Goal: Task Accomplishment & Management: Manage account settings

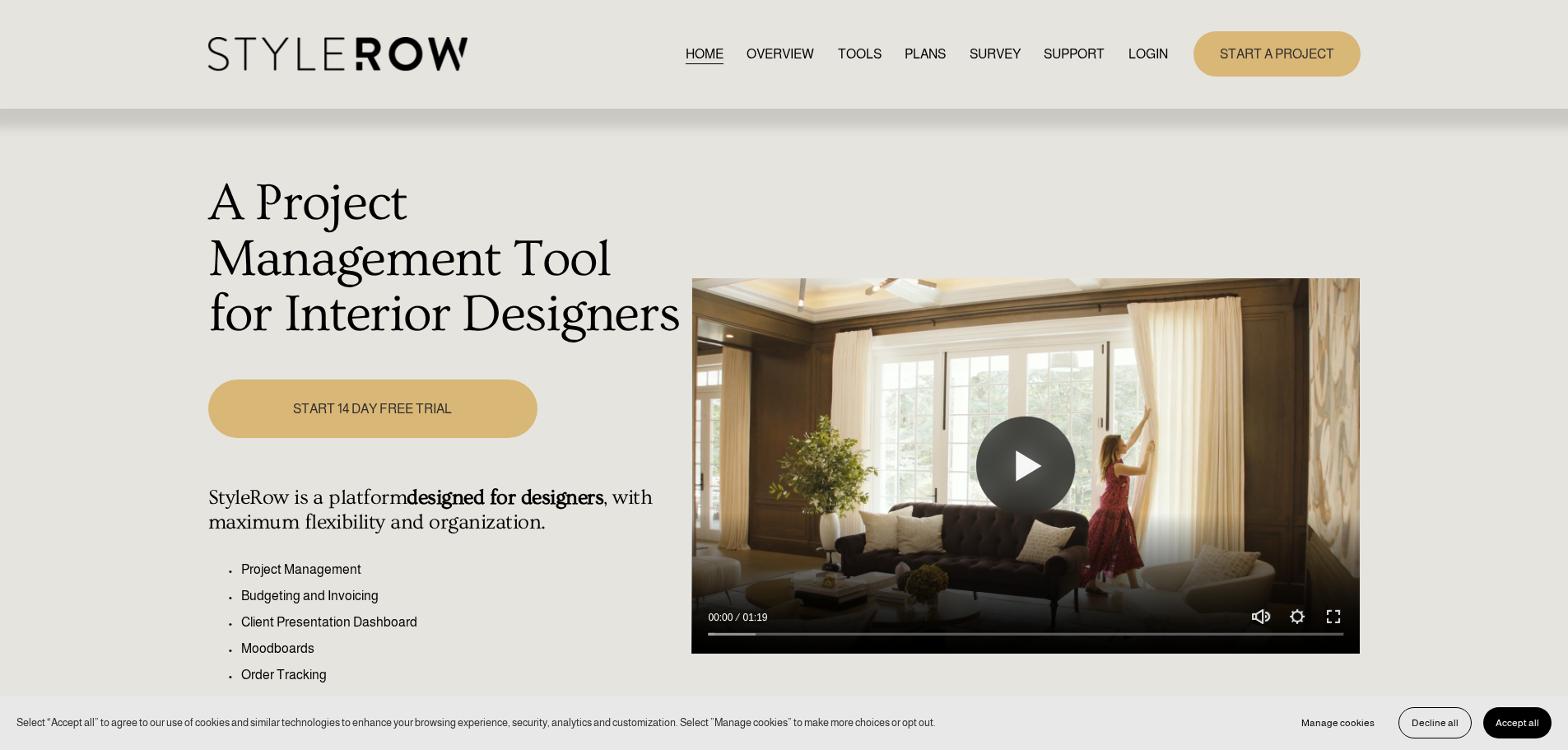
click at [1145, 48] on link "LOGIN" at bounding box center [1148, 54] width 40 height 23
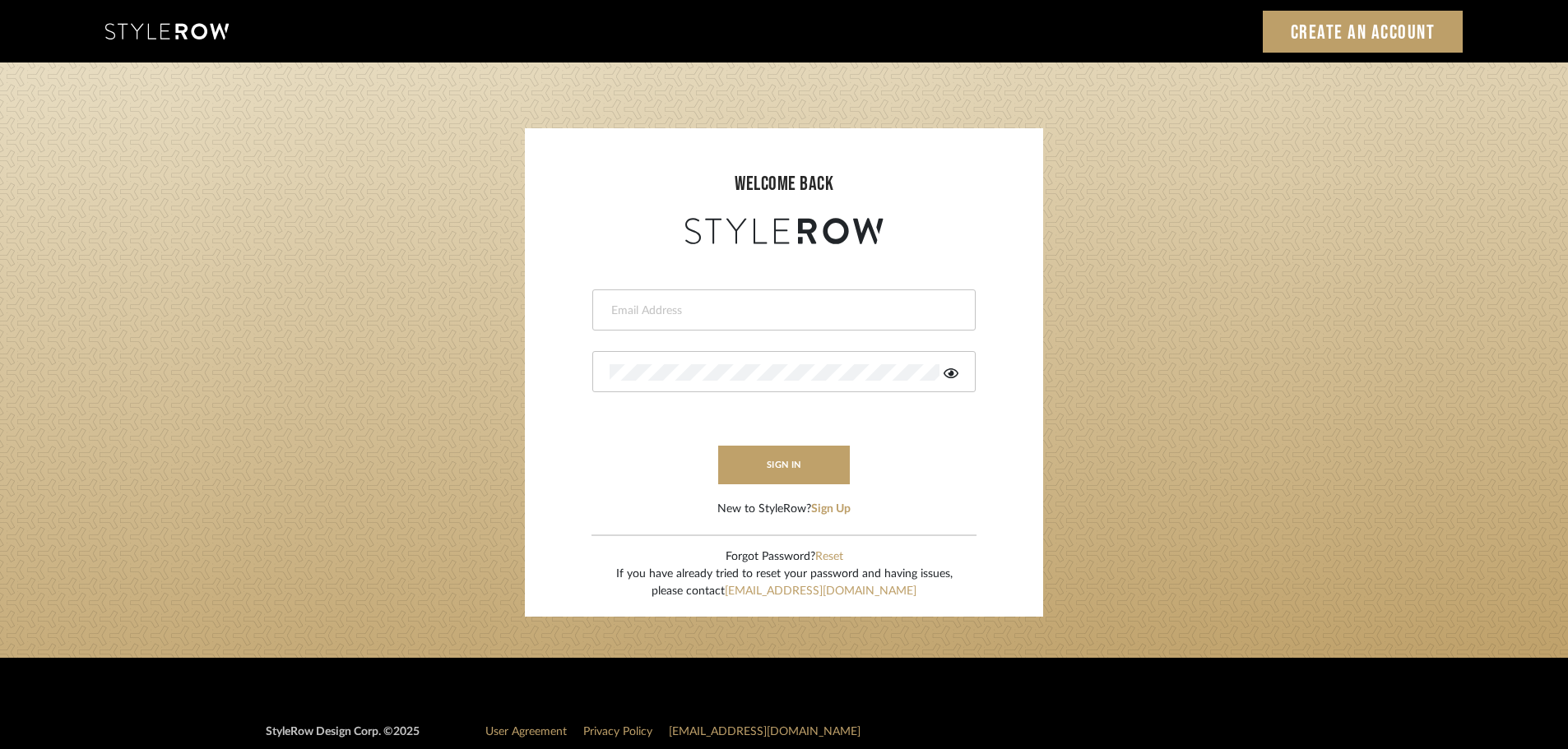
click at [843, 311] on input "email" at bounding box center [781, 310] width 344 height 16
click at [851, 322] on div at bounding box center [783, 310] width 383 height 42
type input "5"
type input "hector@khrystentaylor.com"
click at [791, 466] on button "sign in" at bounding box center [784, 464] width 132 height 39
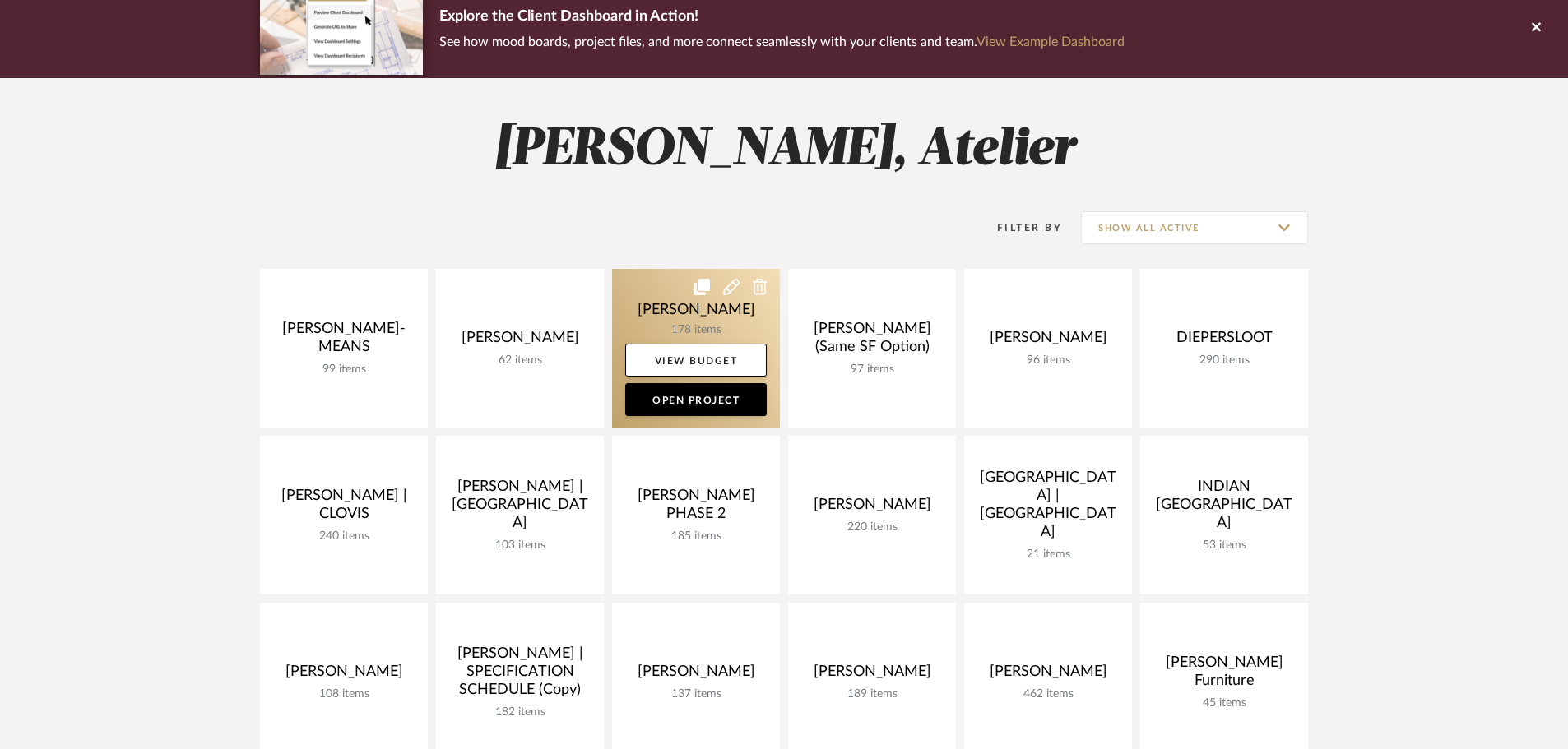
scroll to position [164, 0]
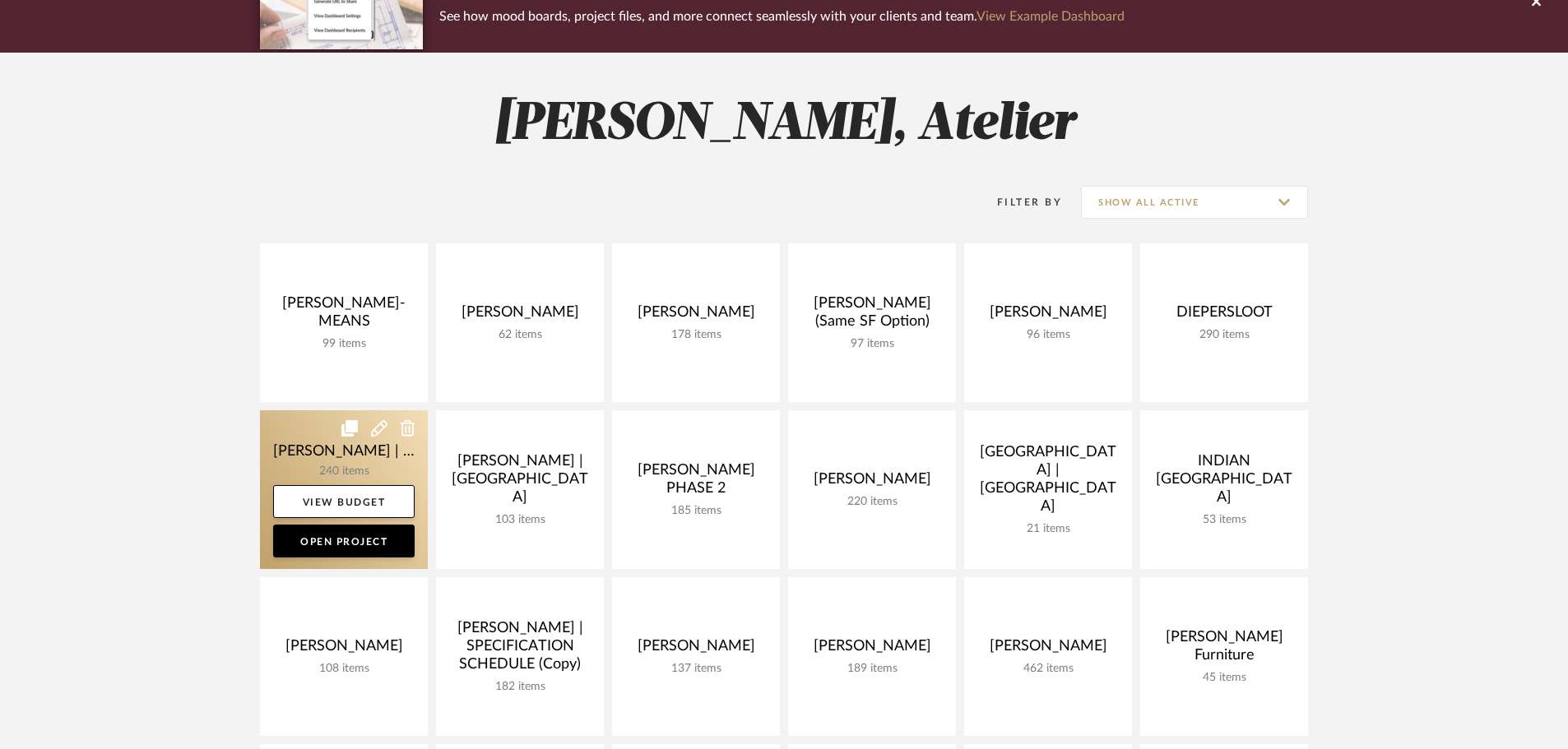
click at [361, 449] on link at bounding box center [344, 489] width 168 height 158
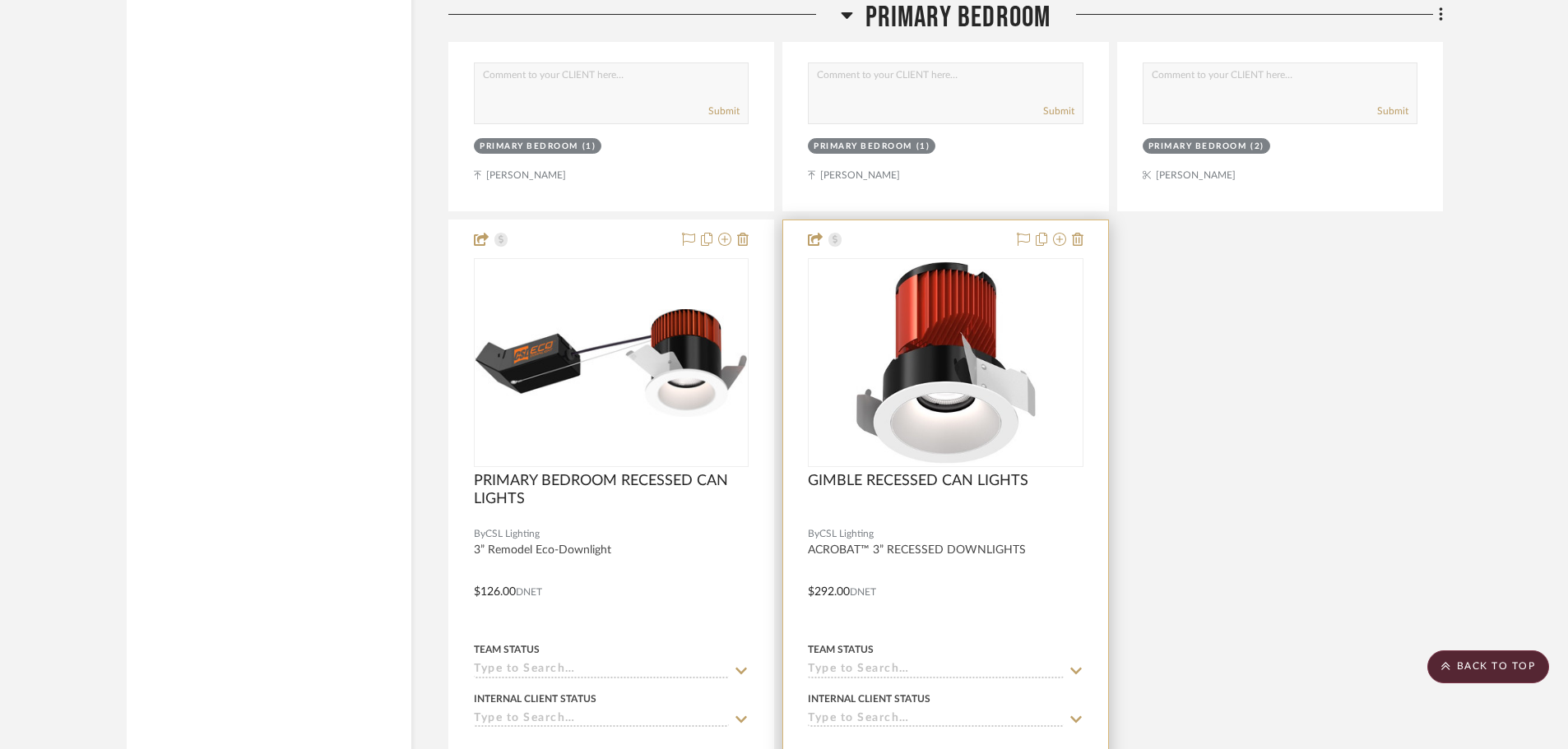
scroll to position [7152, 0]
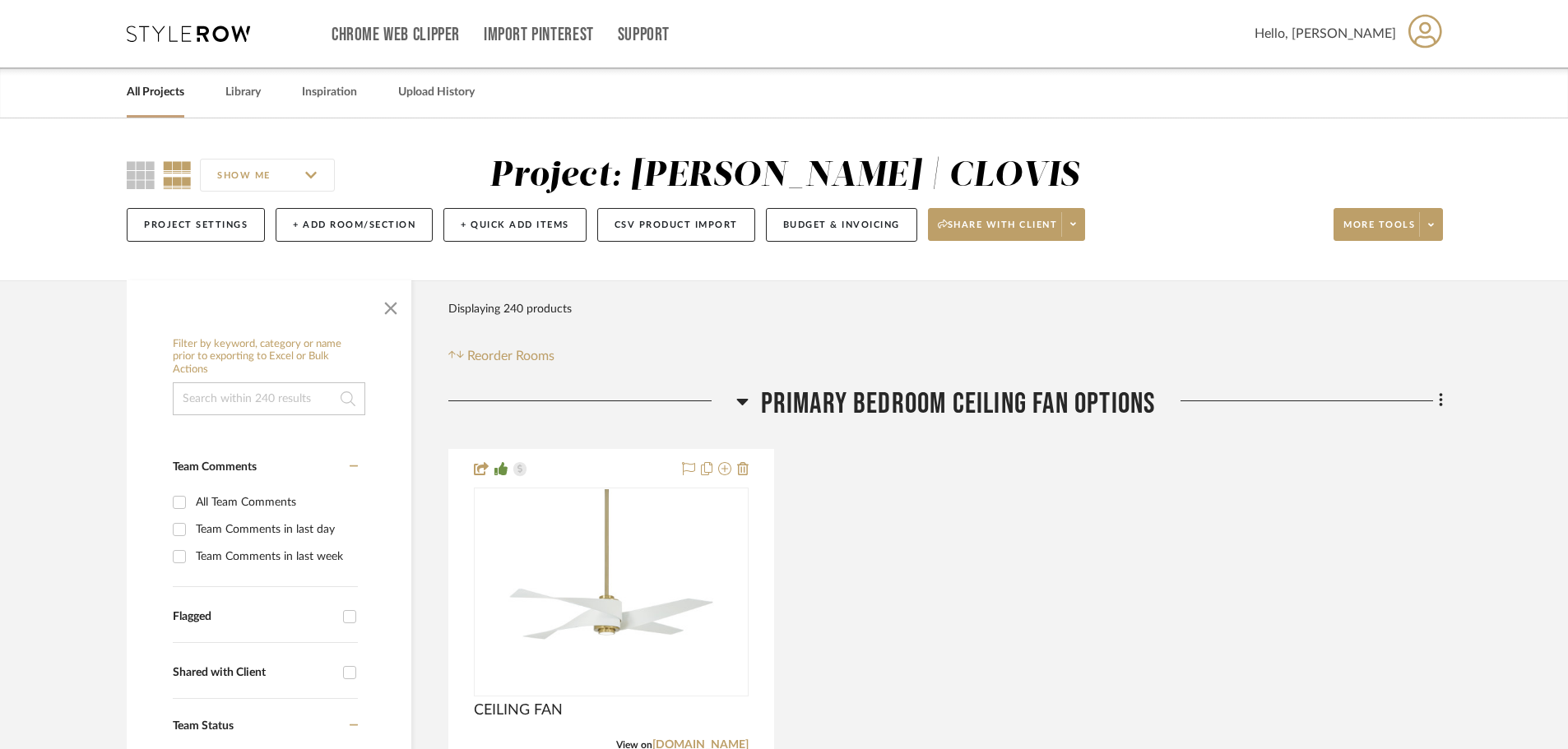
click at [159, 99] on link "All Projects" at bounding box center [155, 93] width 58 height 22
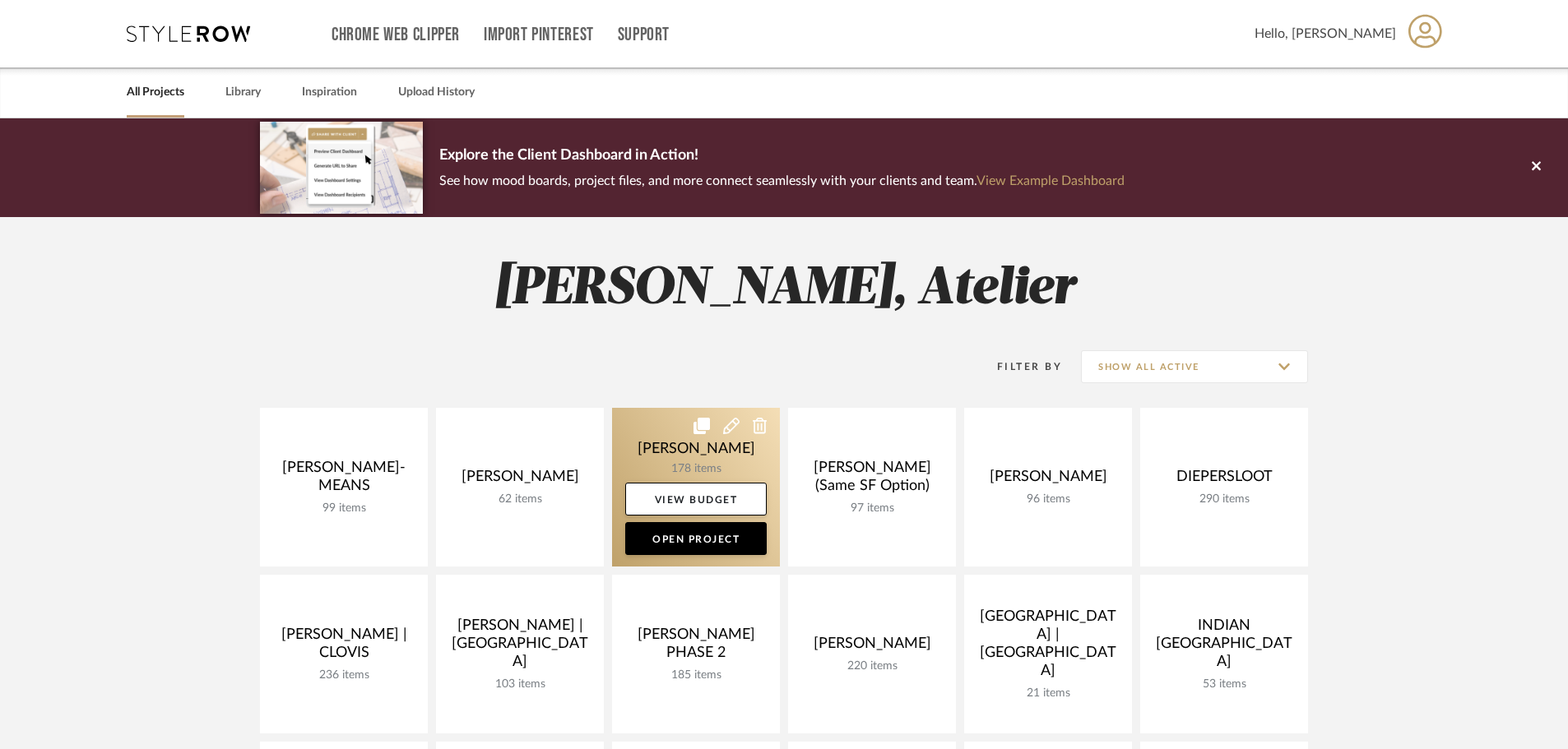
click at [681, 458] on link at bounding box center [696, 486] width 168 height 158
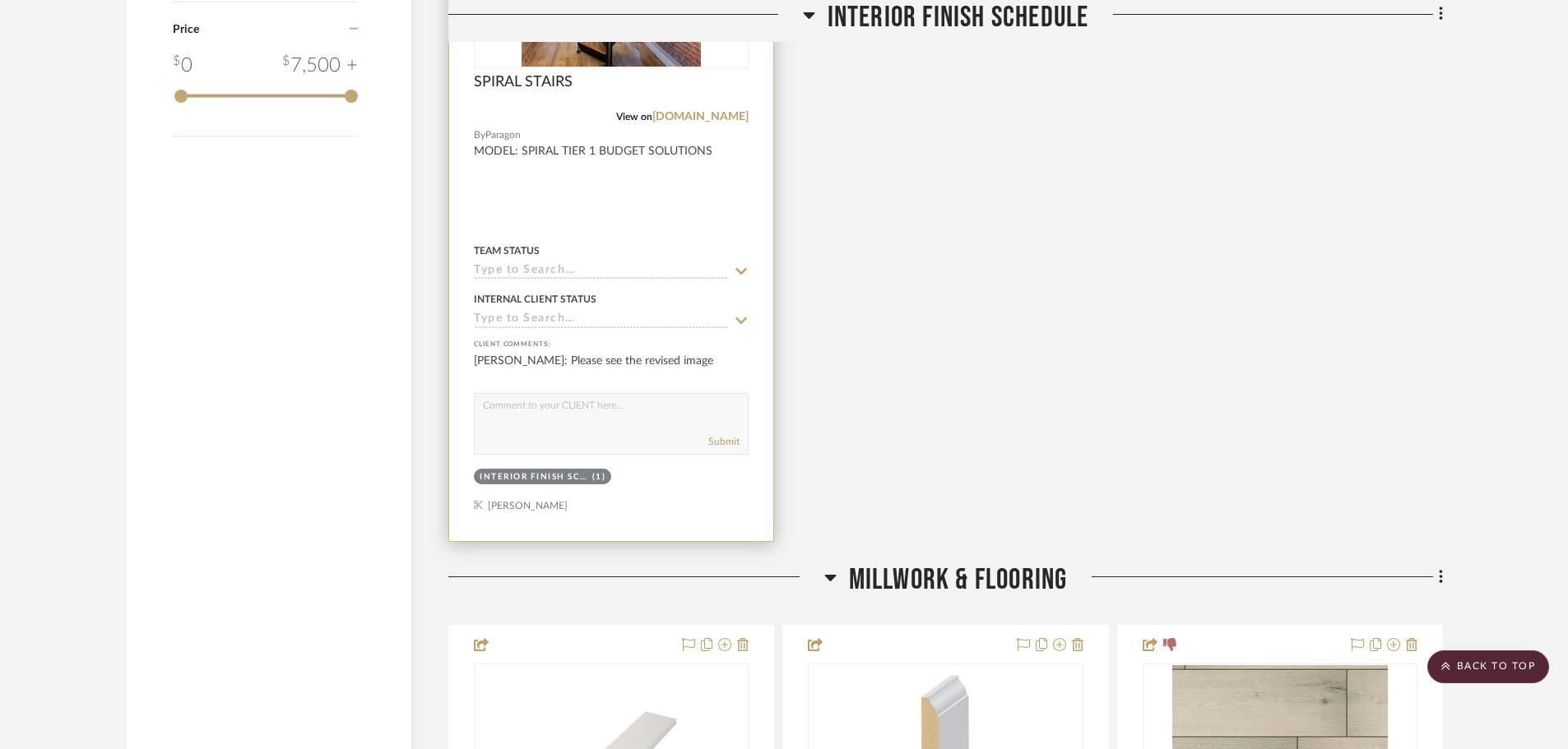
scroll to position [3206, 0]
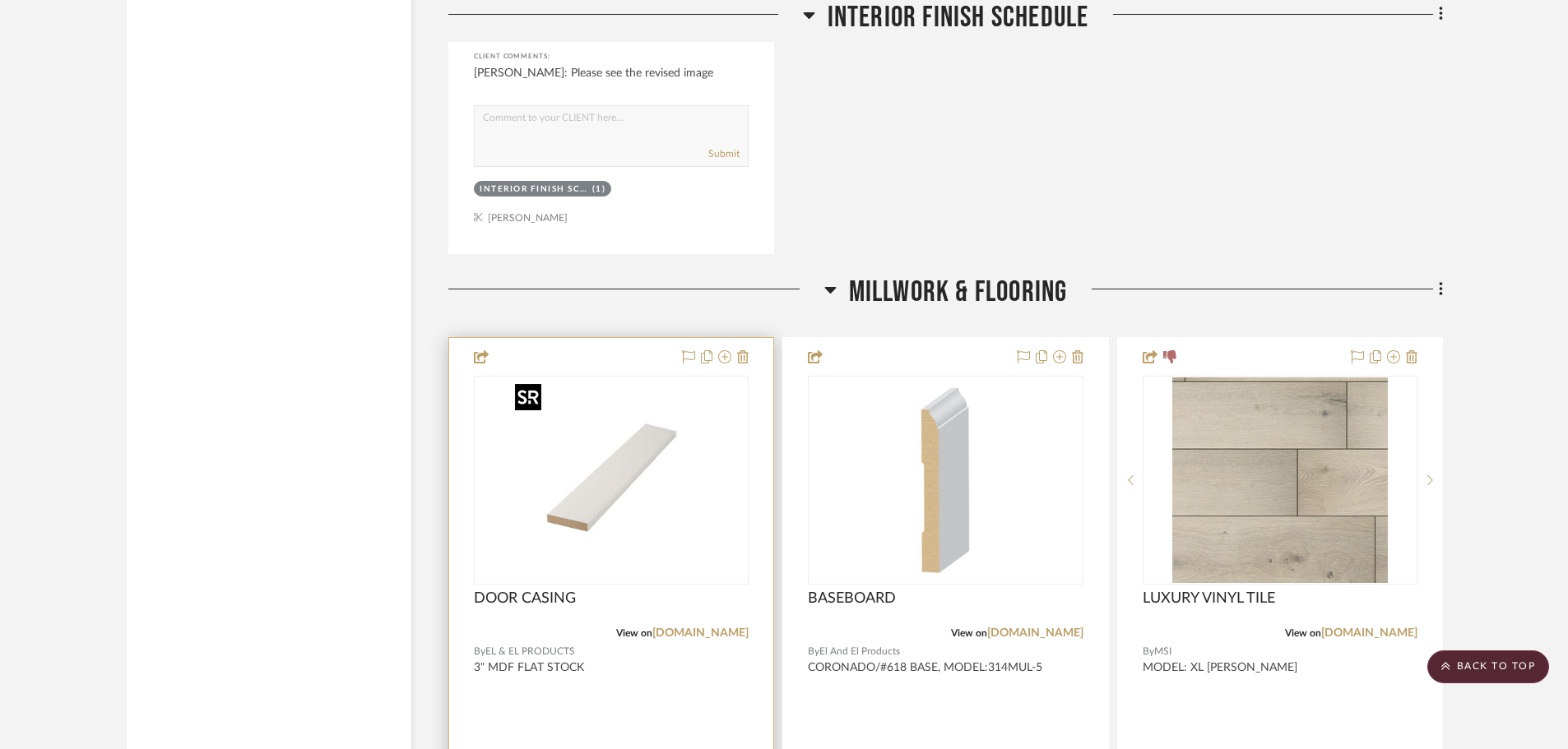
click at [680, 421] on img "0" at bounding box center [611, 480] width 206 height 206
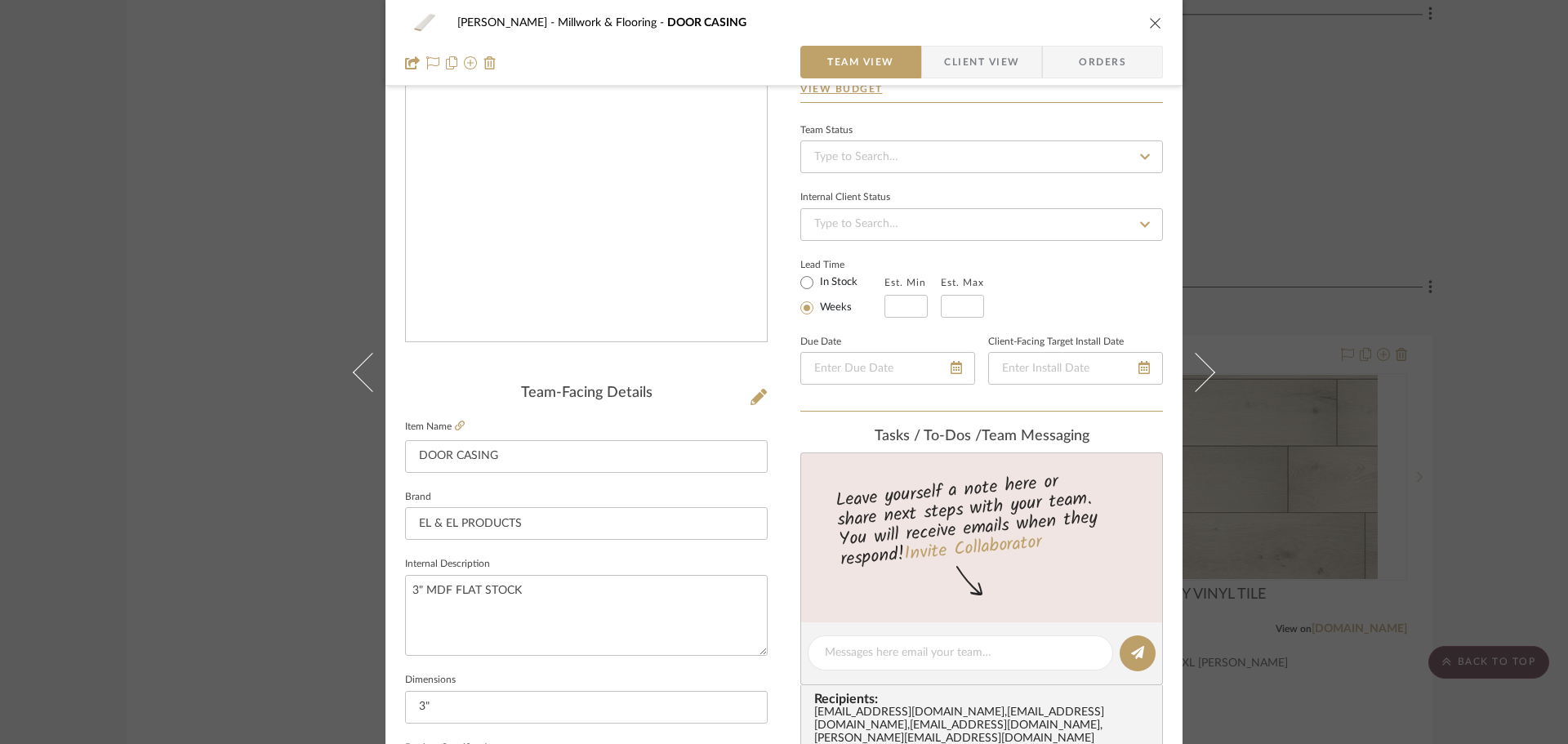
scroll to position [326, 0]
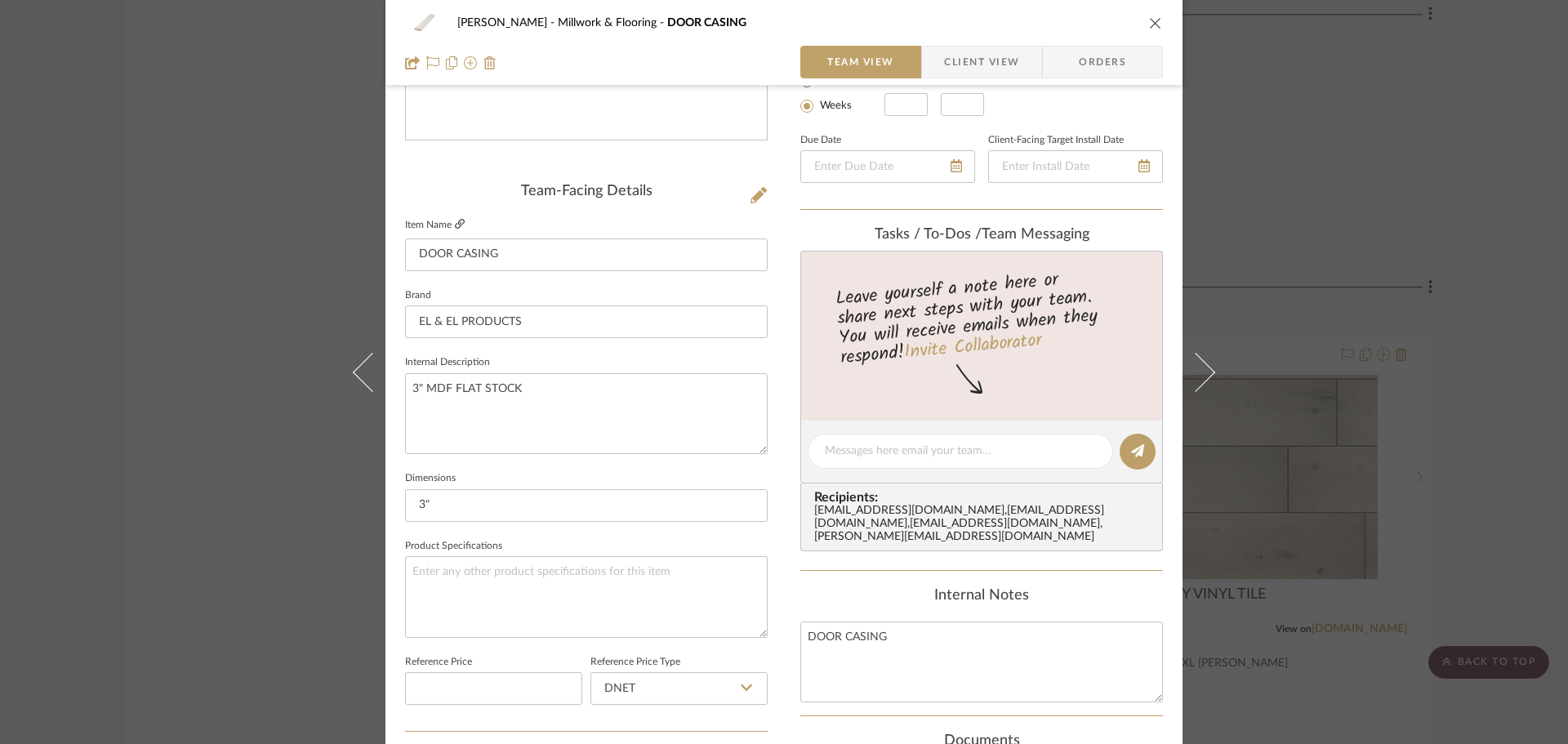
click at [455, 219] on icon at bounding box center [459, 223] width 9 height 9
click at [1149, 22] on icon "close" at bounding box center [1155, 22] width 13 height 13
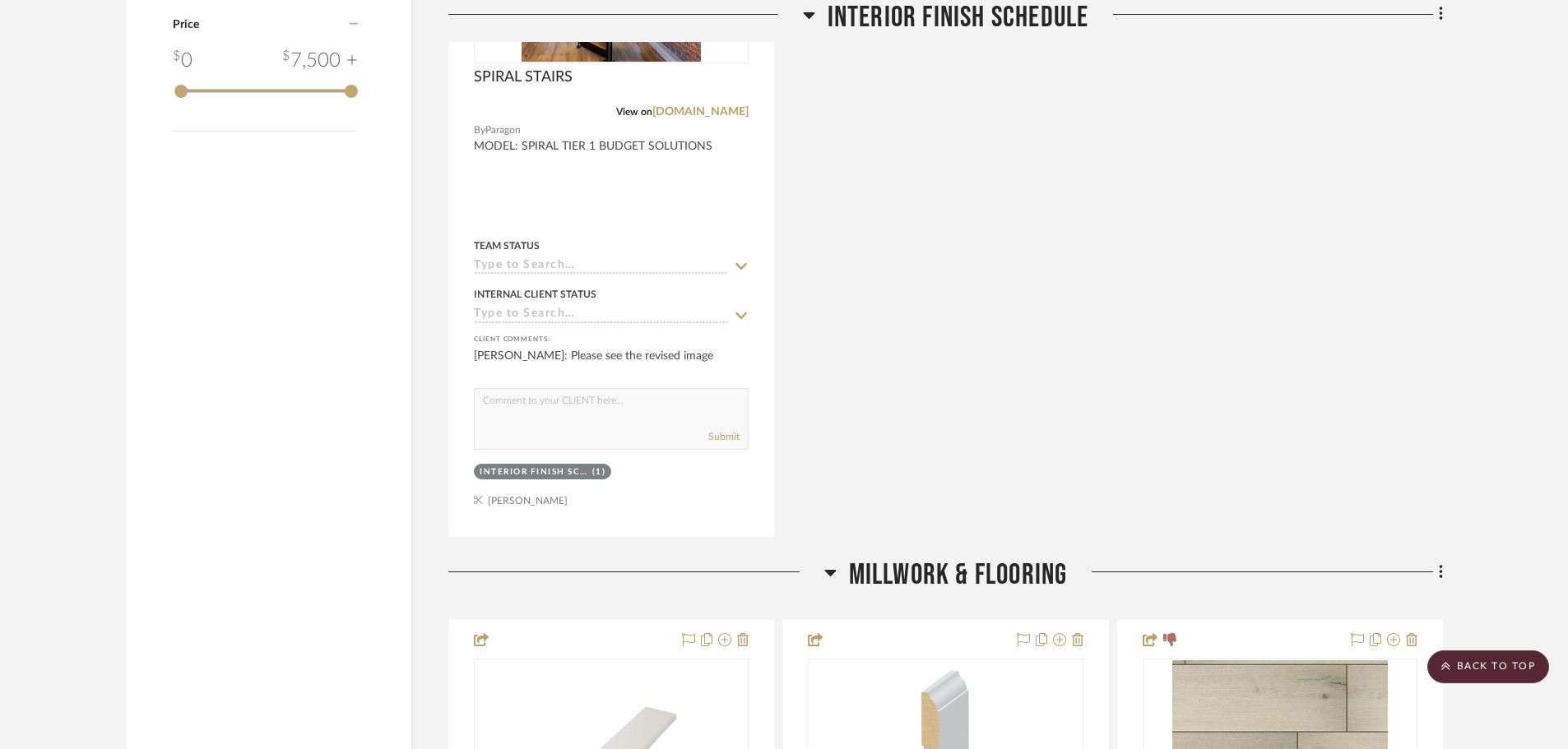
scroll to position [2631, 0]
